Goal: Information Seeking & Learning: Learn about a topic

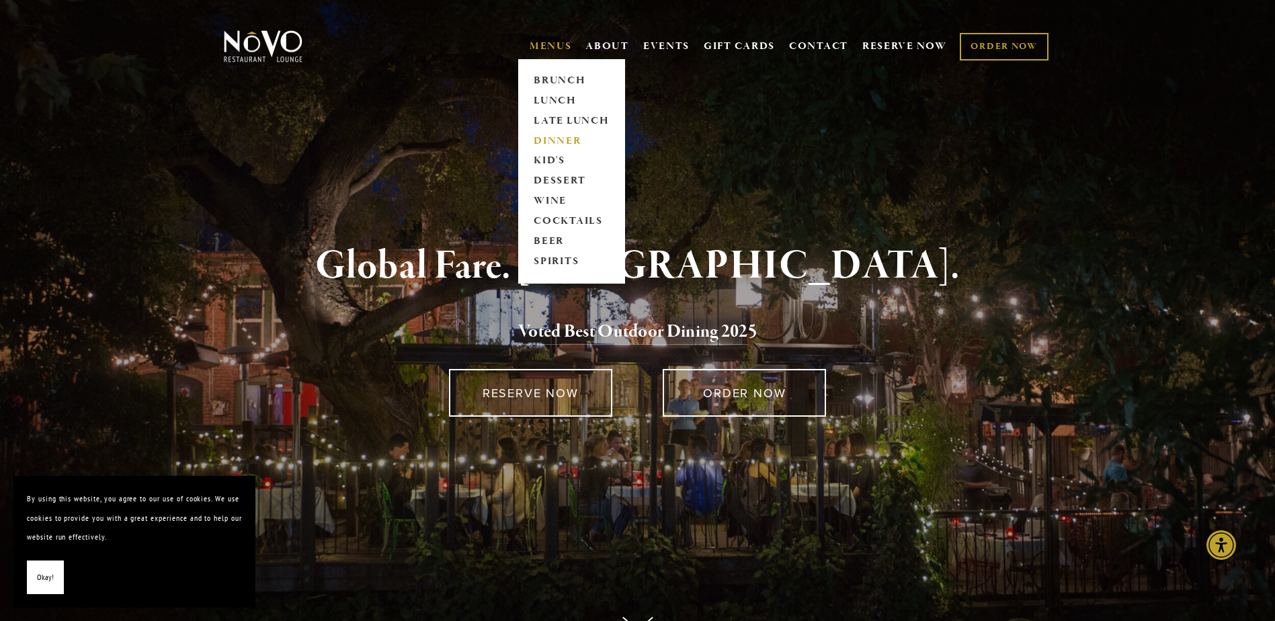
click at [548, 134] on link "DINNER" at bounding box center [571, 141] width 84 height 20
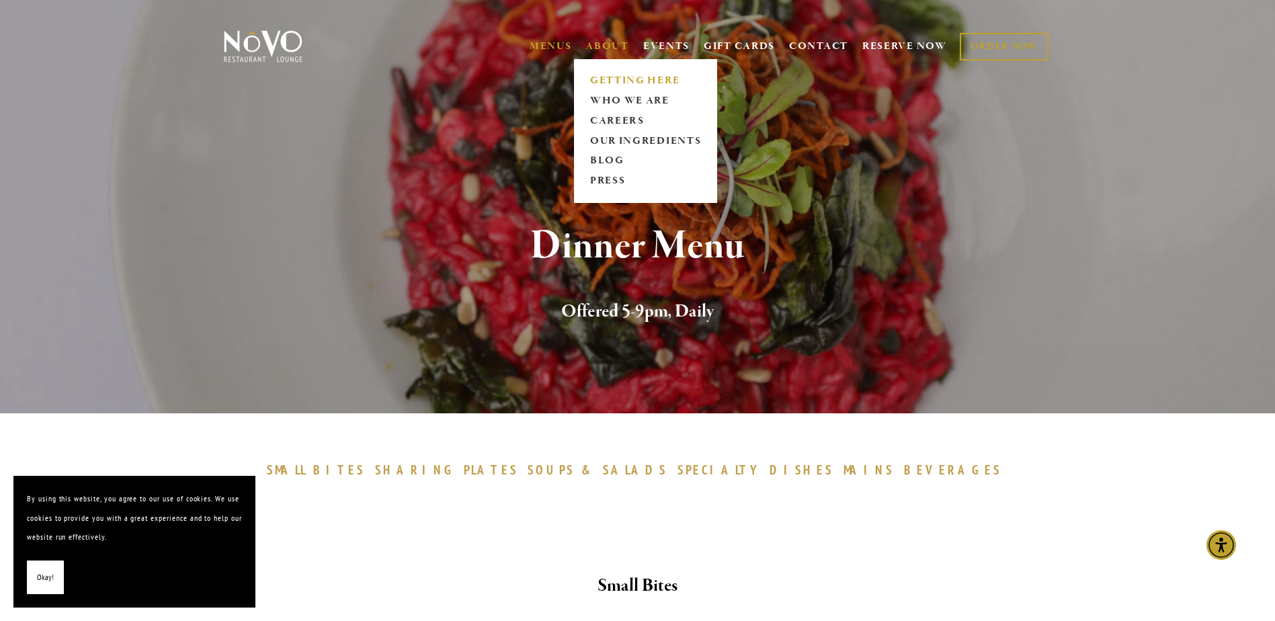
click at [608, 75] on link "GETTING HERE" at bounding box center [645, 81] width 120 height 20
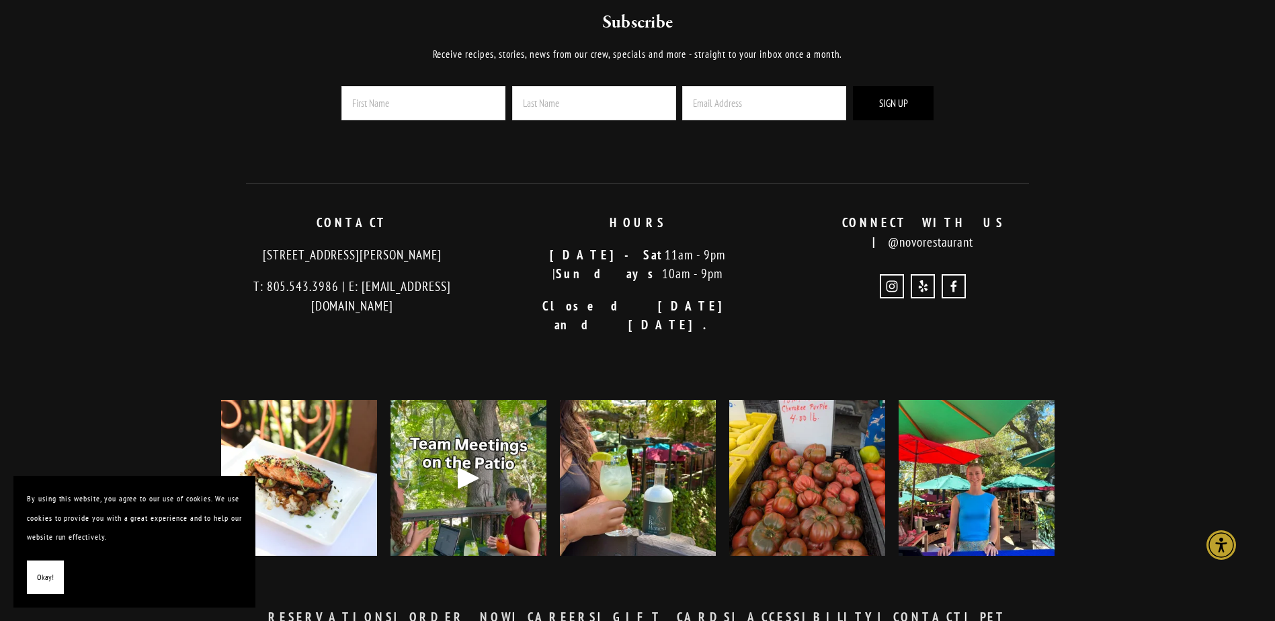
scroll to position [3610, 0]
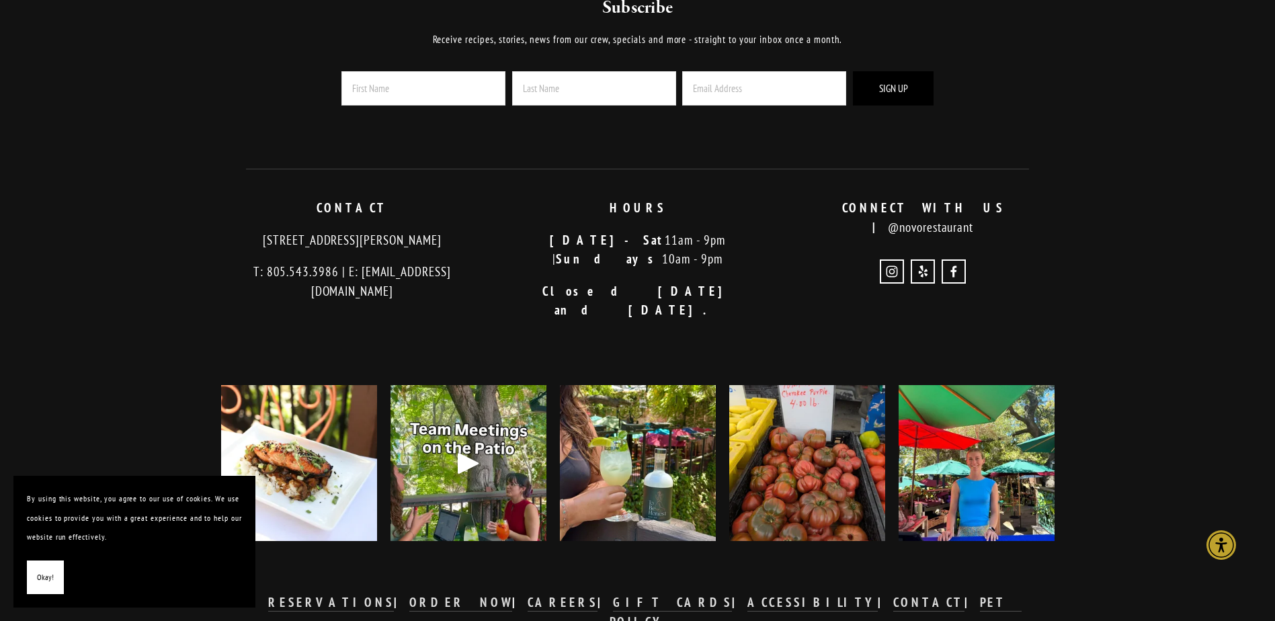
click at [319, 368] on img at bounding box center [299, 463] width 156 height 195
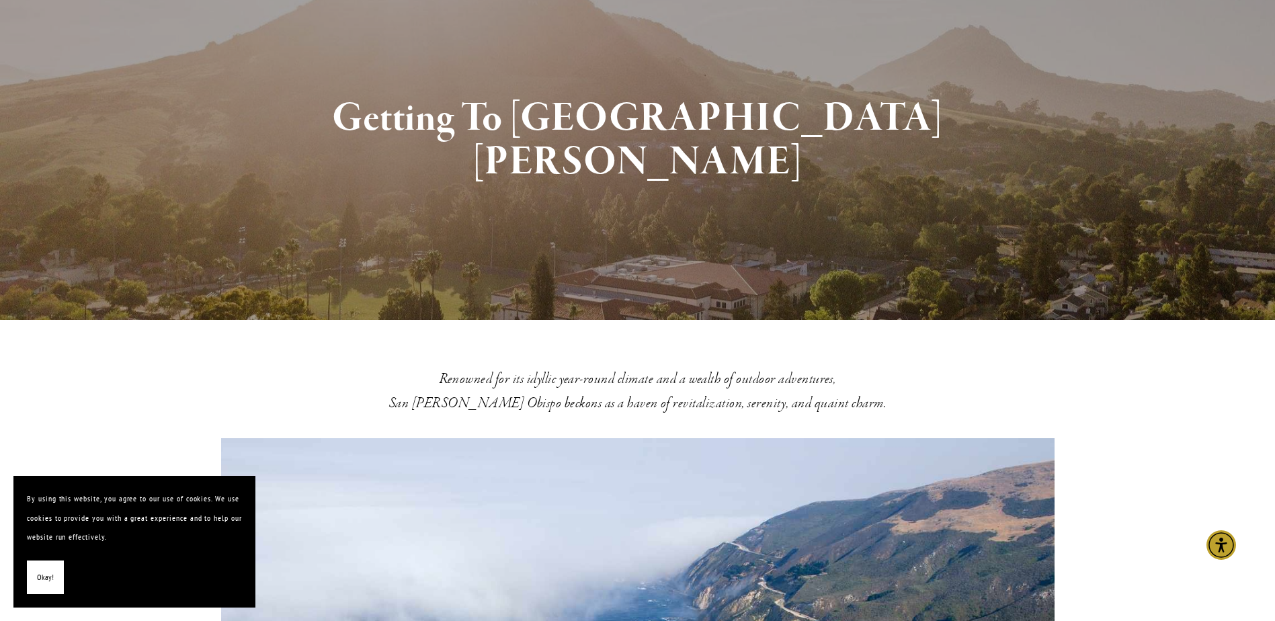
scroll to position [0, 0]
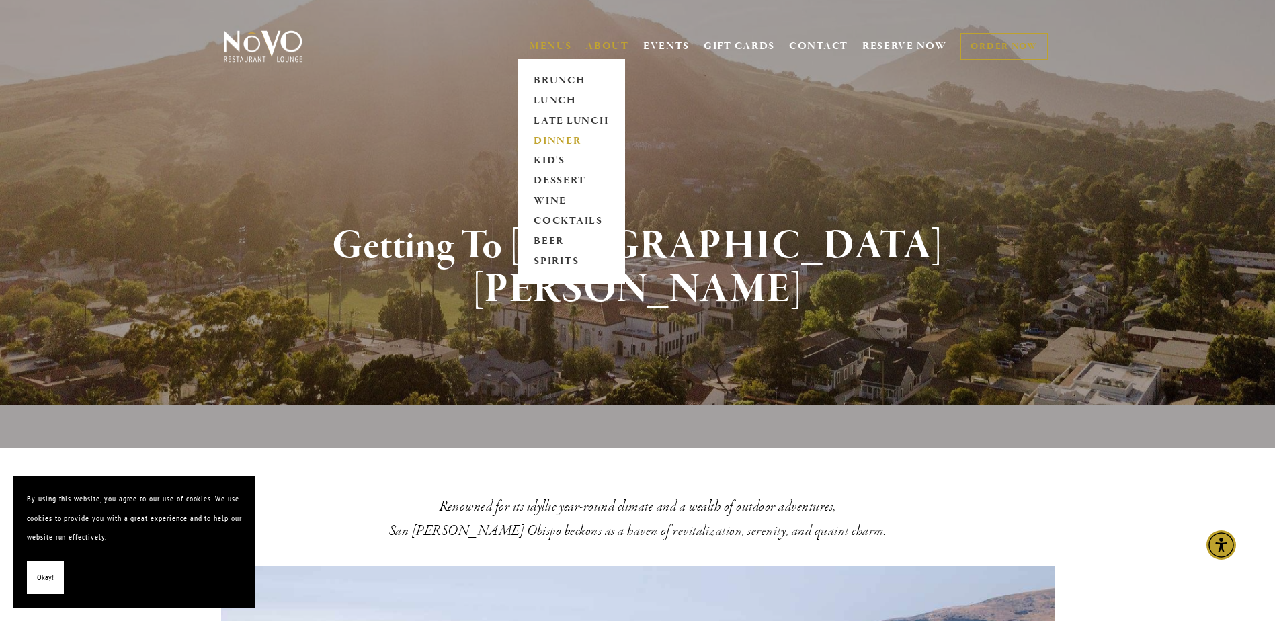
click at [544, 133] on link "DINNER" at bounding box center [571, 141] width 84 height 20
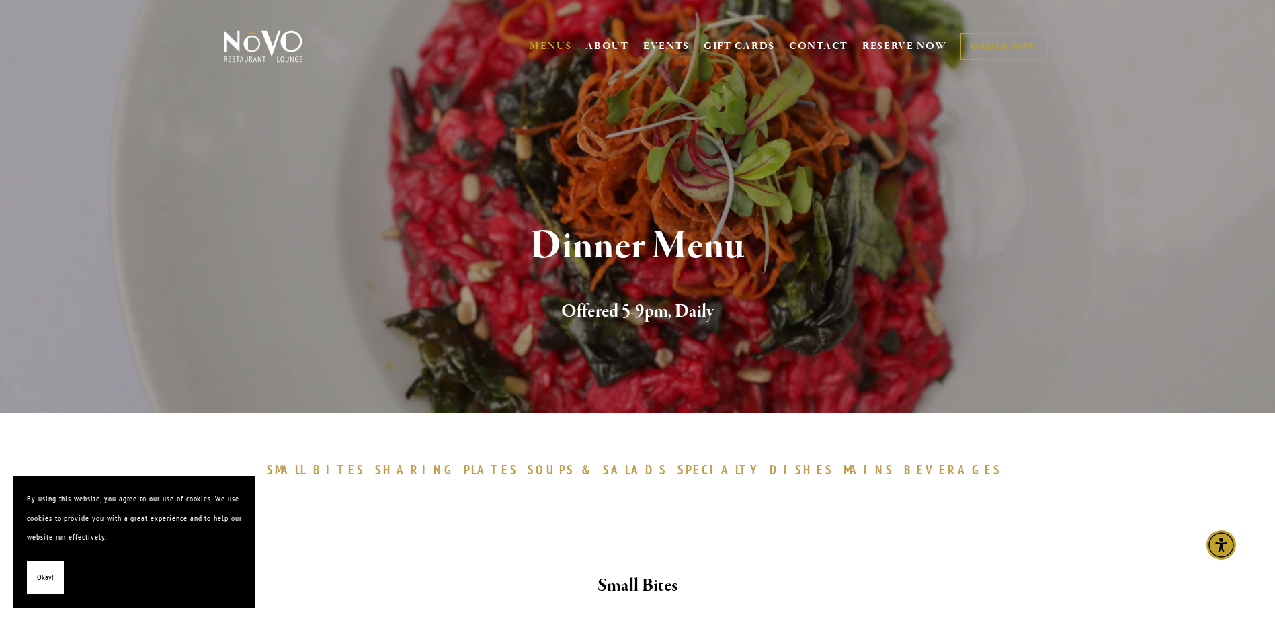
click at [712, 471] on span "SPECIALTY" at bounding box center [720, 470] width 86 height 16
